Goal: Task Accomplishment & Management: Use online tool/utility

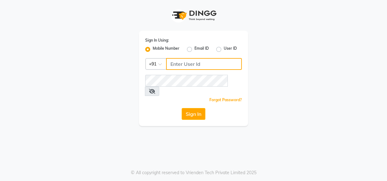
click at [196, 63] on input "Username" at bounding box center [204, 64] width 76 height 12
type input "7378898989"
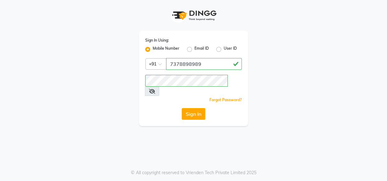
click at [155, 89] on icon at bounding box center [152, 91] width 6 height 5
click at [200, 108] on button "Sign In" at bounding box center [193, 114] width 24 height 12
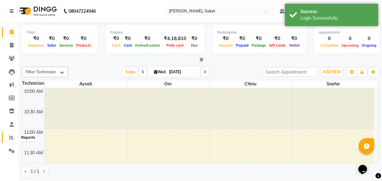
click at [10, 137] on icon at bounding box center [11, 137] width 5 height 5
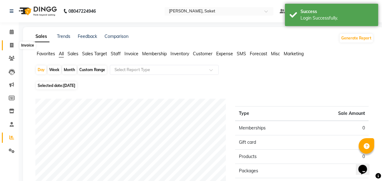
click at [8, 43] on span at bounding box center [11, 45] width 11 height 7
select select "service"
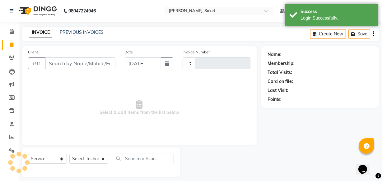
type input "0400"
select select "5164"
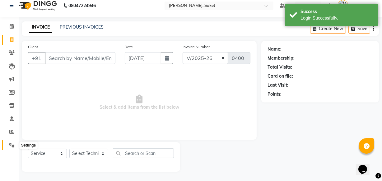
click at [10, 143] on icon at bounding box center [12, 145] width 6 height 5
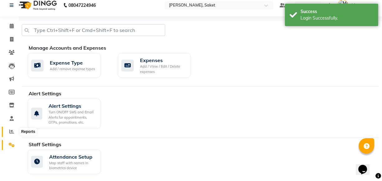
click at [8, 132] on span at bounding box center [11, 132] width 11 height 7
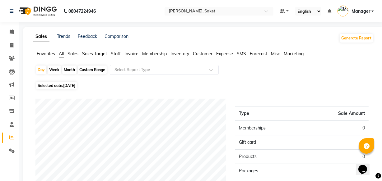
click at [70, 70] on div "Month" at bounding box center [69, 70] width 14 height 9
select select "9"
select select "2025"
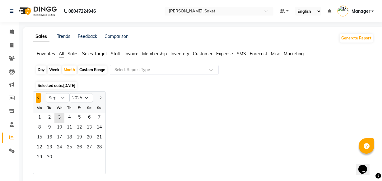
click at [39, 97] on span "Previous month" at bounding box center [38, 97] width 2 height 2
select select "8"
click at [77, 115] on span "1" at bounding box center [79, 118] width 10 height 10
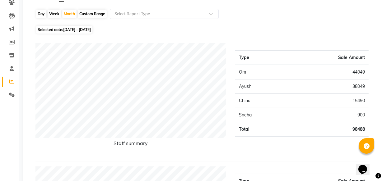
scroll to position [56, 0]
click at [360, 118] on td "900" at bounding box center [327, 115] width 84 height 14
click at [324, 101] on td "15490" at bounding box center [327, 101] width 84 height 14
click at [325, 101] on td "15490" at bounding box center [327, 101] width 84 height 14
click at [359, 102] on td "15490" at bounding box center [327, 101] width 84 height 14
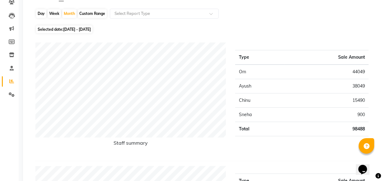
click at [354, 99] on td "15490" at bounding box center [327, 101] width 84 height 14
click at [337, 97] on td "15490" at bounding box center [327, 101] width 84 height 14
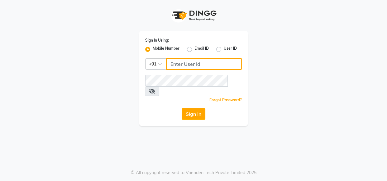
click at [193, 62] on input "Username" at bounding box center [204, 64] width 76 height 12
type input "7378898989"
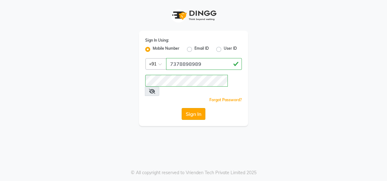
click at [202, 108] on button "Sign In" at bounding box center [193, 114] width 24 height 12
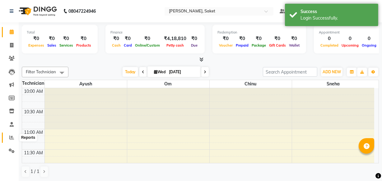
click at [11, 138] on icon at bounding box center [11, 137] width 5 height 5
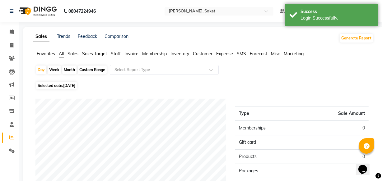
click at [64, 83] on span "[DATE]" at bounding box center [69, 85] width 12 height 5
select select "9"
select select "2025"
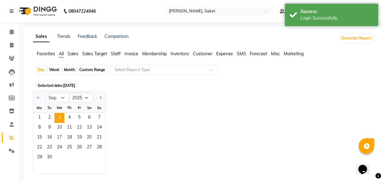
click at [35, 97] on div at bounding box center [39, 98] width 12 height 10
click at [68, 68] on div "Month" at bounding box center [69, 70] width 14 height 9
select select "9"
select select "2025"
click at [70, 68] on div "Month" at bounding box center [69, 70] width 14 height 9
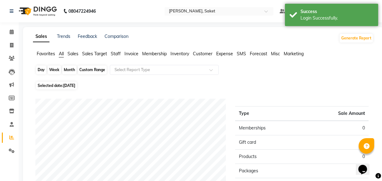
click at [70, 68] on div "Month" at bounding box center [69, 70] width 14 height 9
select select "9"
select select "2025"
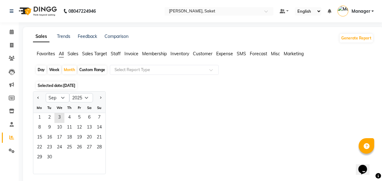
click at [40, 97] on div at bounding box center [39, 98] width 12 height 10
click at [38, 98] on span "Previous month" at bounding box center [38, 97] width 2 height 2
select select "8"
click at [79, 115] on span "1" at bounding box center [79, 118] width 10 height 10
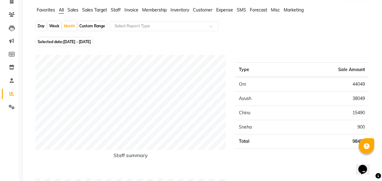
scroll to position [56, 0]
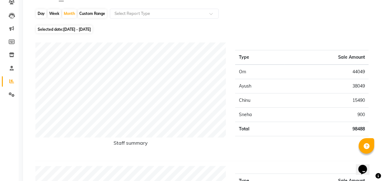
click at [345, 126] on td "98488" at bounding box center [327, 129] width 84 height 14
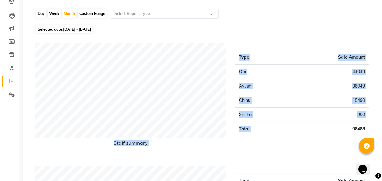
click at [345, 126] on td "98488" at bounding box center [327, 129] width 84 height 14
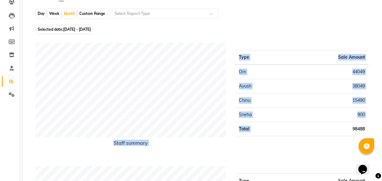
click at [345, 126] on td "98488" at bounding box center [327, 129] width 84 height 14
click at [344, 142] on div "Type Sale Amount Om 44049 [PERSON_NAME] 38049 [PERSON_NAME] 15490 [PERSON_NAME]…" at bounding box center [302, 100] width 143 height 114
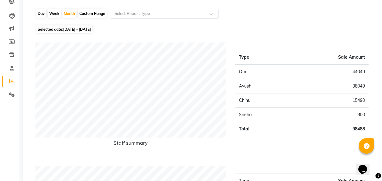
click at [91, 30] on span "[DATE] - [DATE]" at bounding box center [77, 29] width 28 height 5
select select "8"
select select "2025"
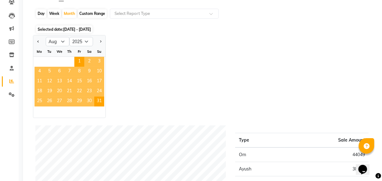
click at [91, 30] on span "[DATE] - [DATE]" at bounding box center [77, 29] width 28 height 5
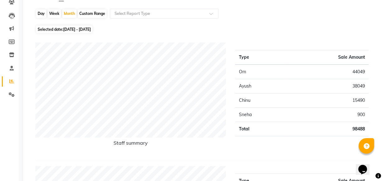
click at [124, 29] on div "Selected date: [DATE] - [DATE]" at bounding box center [204, 29] width 338 height 7
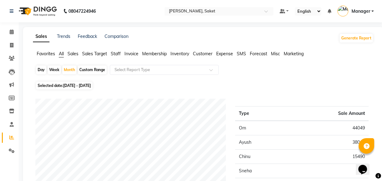
scroll to position [0, 0]
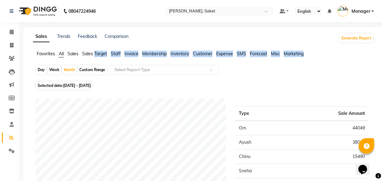
click at [270, 54] on ul "Favorites All Sales Sales Target Staff Invoice Membership Inventory Customer Ex…" at bounding box center [203, 54] width 341 height 7
click at [272, 54] on span "Misc" at bounding box center [275, 54] width 9 height 6
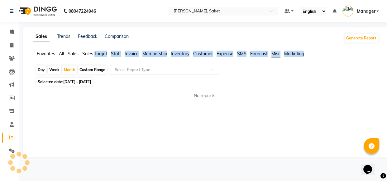
click at [272, 54] on span "Misc" at bounding box center [275, 54] width 9 height 6
click at [273, 54] on span "Misc" at bounding box center [275, 54] width 9 height 6
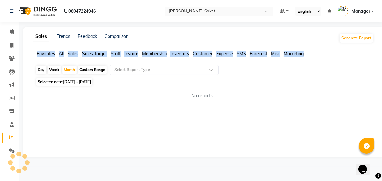
click at [273, 54] on span "Misc" at bounding box center [275, 54] width 9 height 6
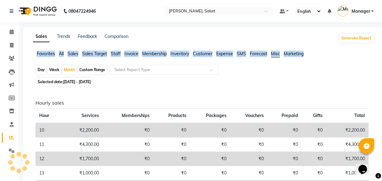
click at [273, 54] on span "Misc" at bounding box center [275, 54] width 9 height 6
click at [272, 54] on span "Misc" at bounding box center [275, 54] width 9 height 6
click at [12, 44] on icon at bounding box center [11, 45] width 3 height 5
select select "service"
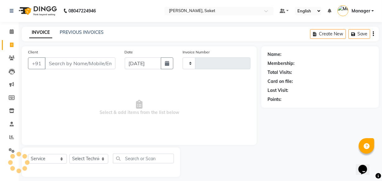
click at [13, 45] on li "Invoice" at bounding box center [9, 45] width 19 height 13
type input "0400"
select select "5164"
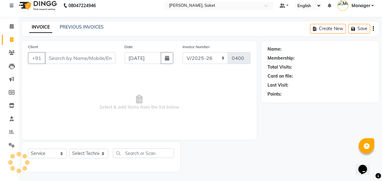
click at [13, 45] on li "Invoice" at bounding box center [9, 39] width 19 height 13
click at [12, 132] on icon at bounding box center [11, 132] width 5 height 5
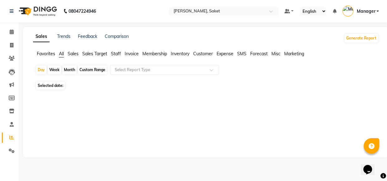
click at [12, 132] on li "Reports" at bounding box center [9, 137] width 19 height 13
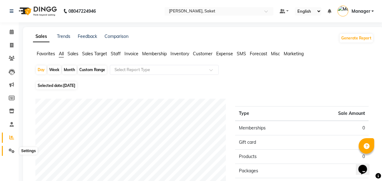
click at [8, 148] on span at bounding box center [11, 151] width 11 height 7
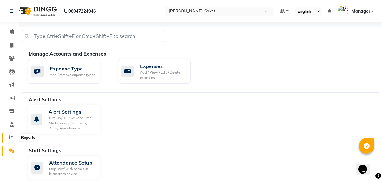
click at [9, 135] on icon at bounding box center [11, 137] width 5 height 5
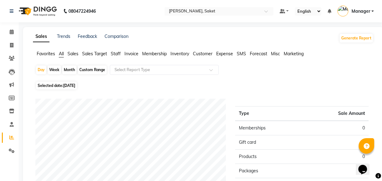
click at [67, 84] on span "[DATE]" at bounding box center [69, 85] width 12 height 5
select select "9"
select select "2025"
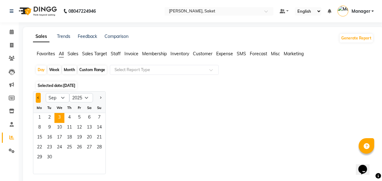
click at [36, 96] on button "Previous month" at bounding box center [38, 98] width 5 height 10
select select "8"
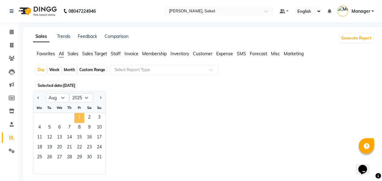
click at [76, 117] on span "1" at bounding box center [79, 118] width 10 height 10
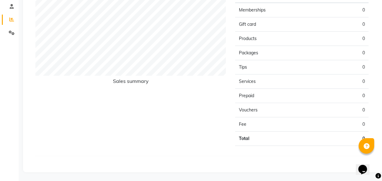
scroll to position [5, 0]
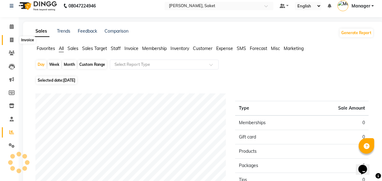
click at [12, 41] on icon at bounding box center [11, 40] width 3 height 5
select select "service"
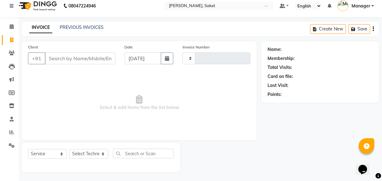
scroll to position [6, 0]
type input "0400"
select select "5164"
